Goal: Information Seeking & Learning: Find specific page/section

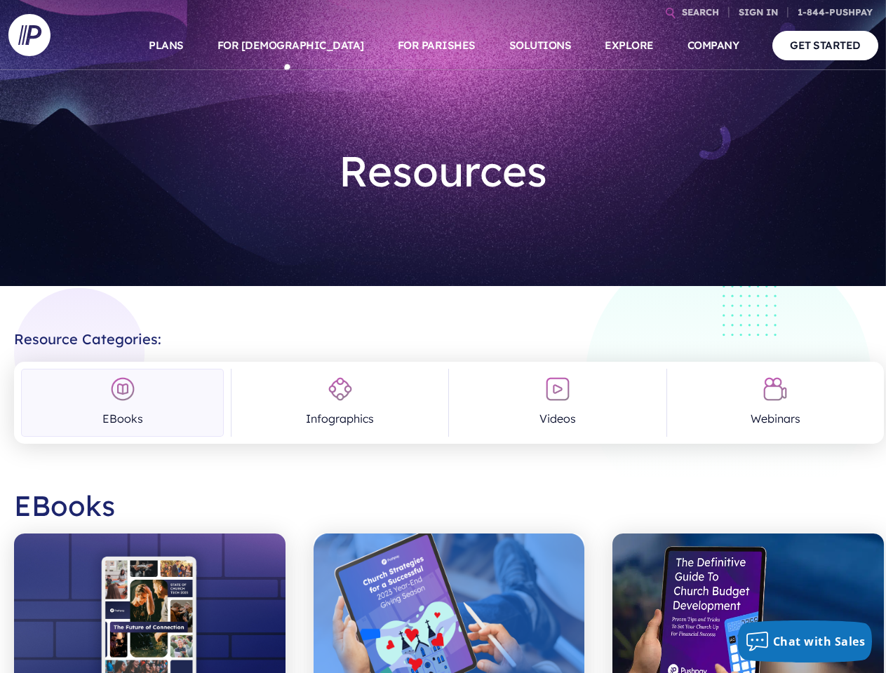
click at [443, 337] on h2 "Resource Categories:" at bounding box center [449, 334] width 870 height 28
click at [700, 12] on link "SEARCH" at bounding box center [700, 12] width 48 height 25
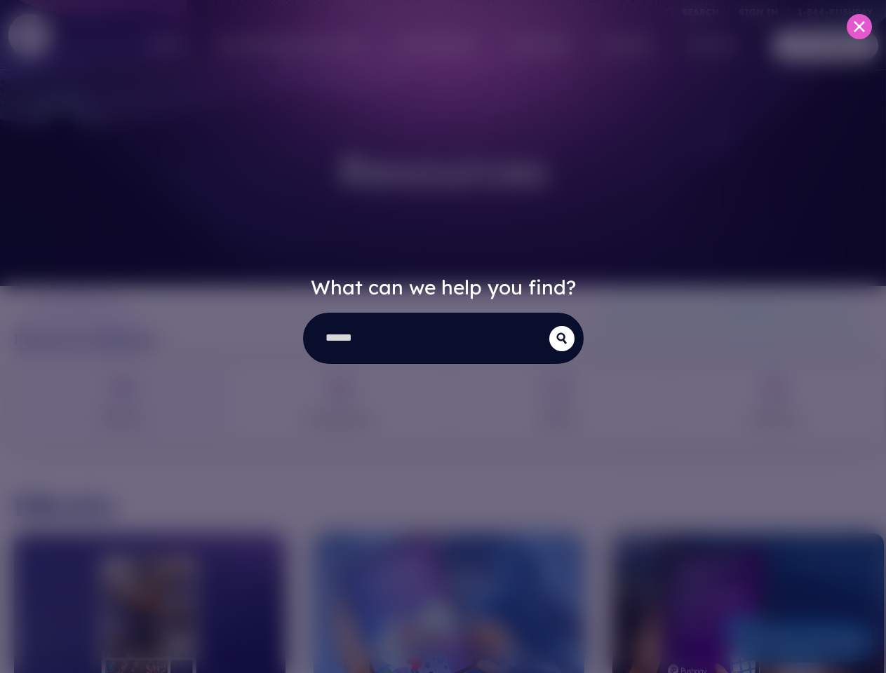
click at [324, 46] on div "What can we help you find?" at bounding box center [443, 336] width 886 height 673
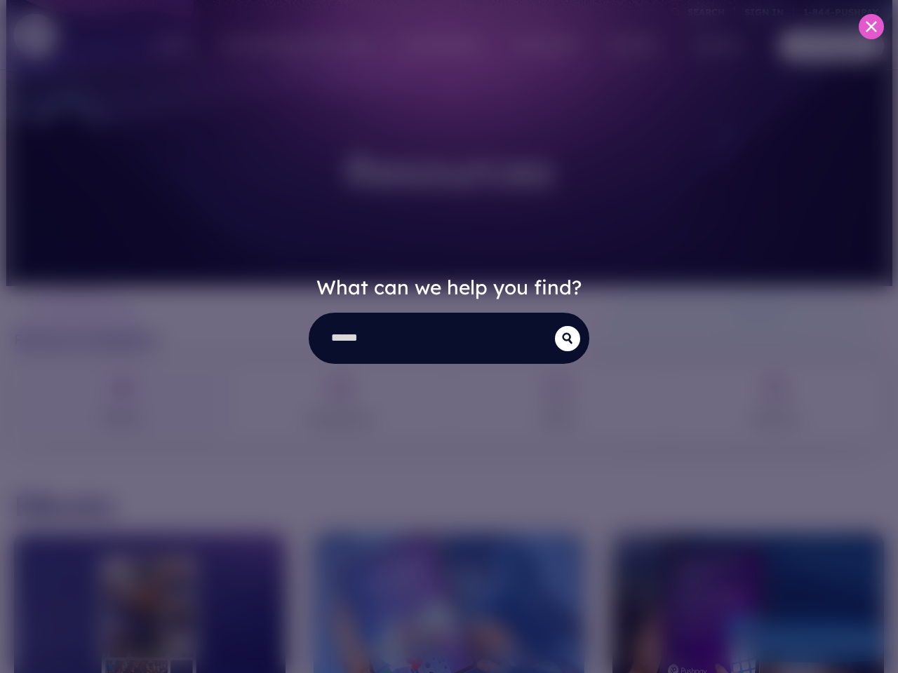
click at [436, 46] on div "What can we help you find?" at bounding box center [449, 336] width 898 height 673
click at [628, 46] on div "What can we help you find?" at bounding box center [449, 336] width 898 height 673
click at [713, 46] on div "What can we help you find?" at bounding box center [449, 336] width 898 height 673
click at [122, 403] on div "What can we help you find?" at bounding box center [449, 336] width 898 height 673
click at [339, 403] on div "What can we help you find?" at bounding box center [449, 336] width 898 height 673
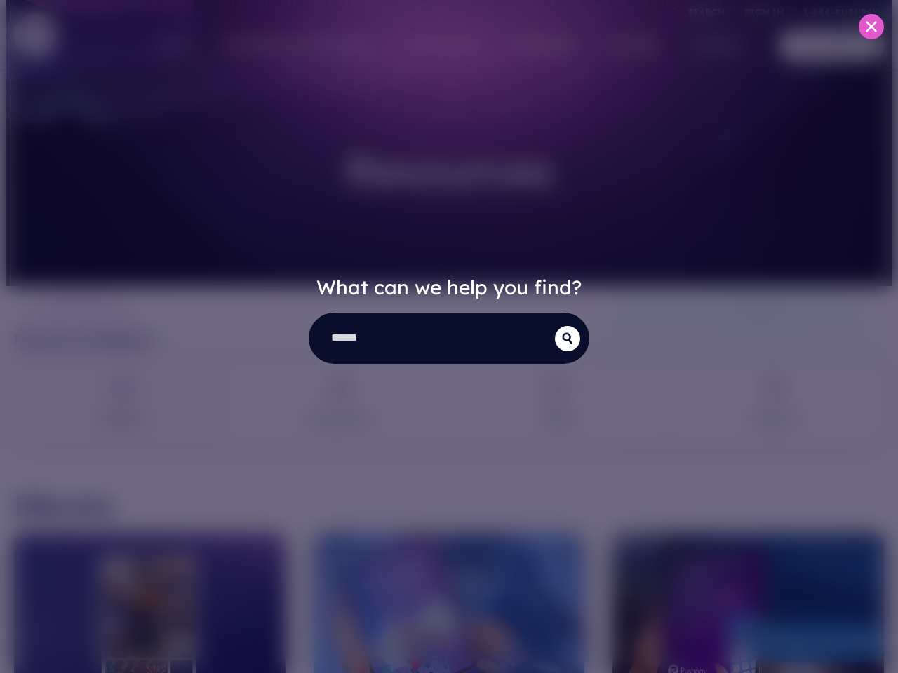
click at [557, 403] on div "What can we help you find?" at bounding box center [449, 336] width 898 height 673
